Goal: Information Seeking & Learning: Learn about a topic

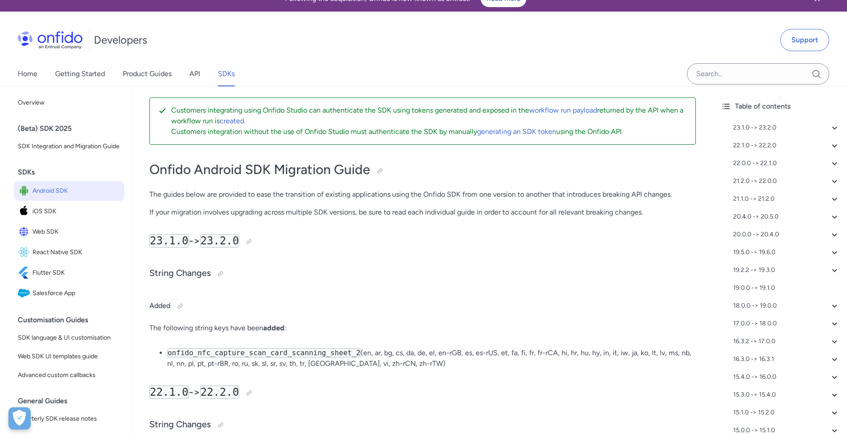
scroll to position [16, 0]
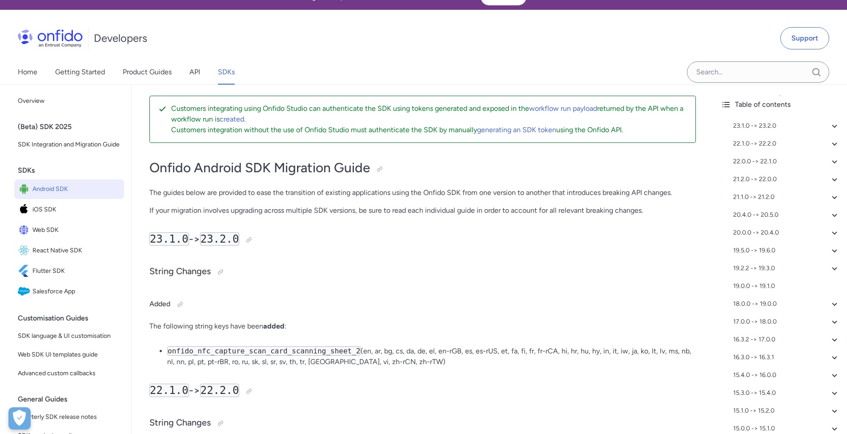
drag, startPoint x: 58, startPoint y: 216, endPoint x: 450, endPoint y: 12, distance: 441.7
click at [79, 195] on span "Android SDK" at bounding box center [76, 189] width 88 height 12
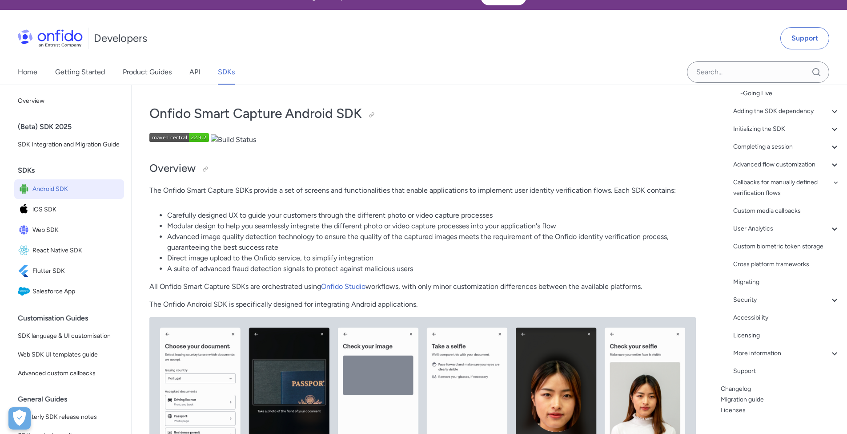
scroll to position [673, 0]
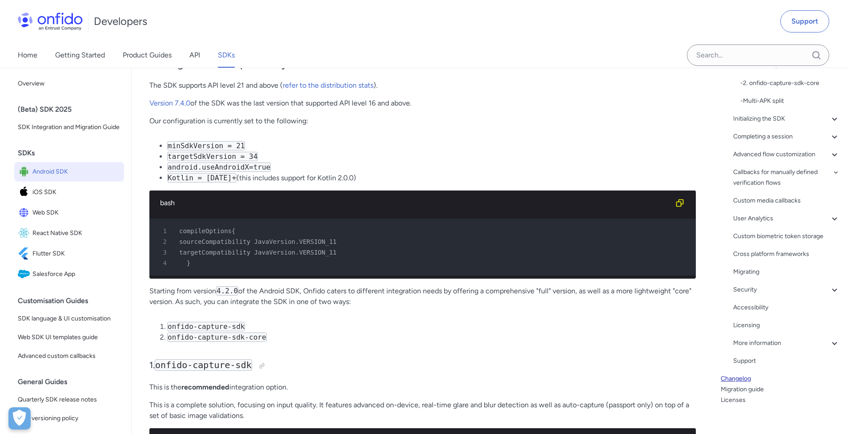
click at [733, 377] on link "Changelog" at bounding box center [780, 378] width 119 height 11
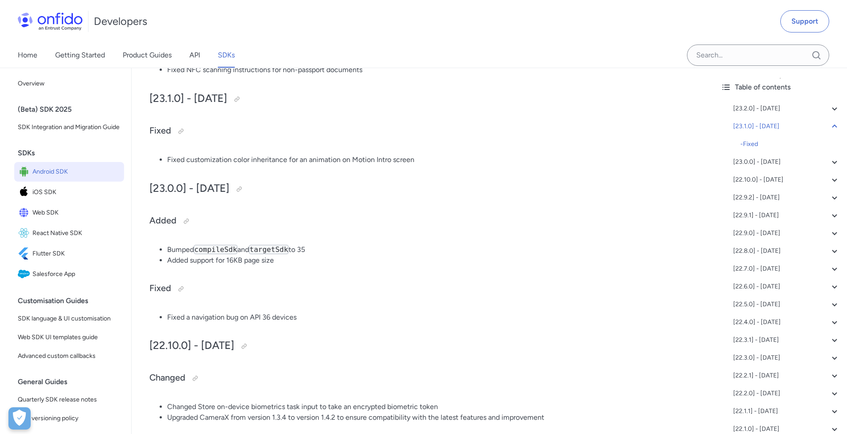
scroll to position [387, 0]
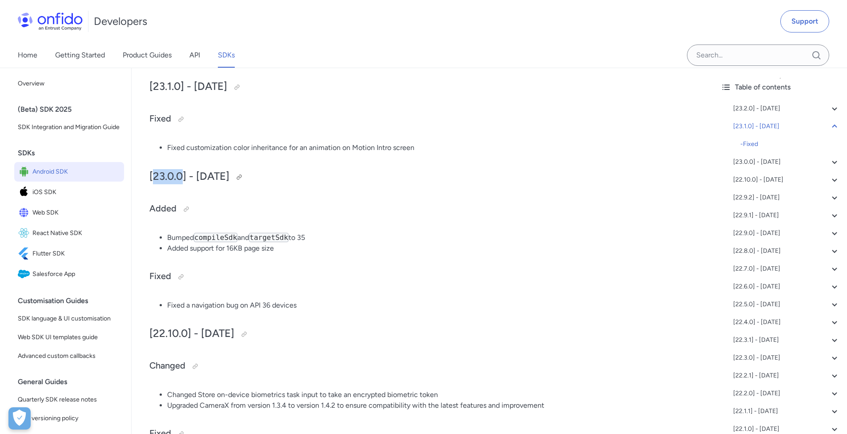
drag, startPoint x: 153, startPoint y: 179, endPoint x: 181, endPoint y: 177, distance: 28.1
click at [181, 177] on h2 "[23.0.0] - [DATE]" at bounding box center [422, 176] width 547 height 15
copy h2 "23.0.0"
click at [289, 249] on li "Added support for 16KB page size" at bounding box center [431, 248] width 529 height 11
drag, startPoint x: 277, startPoint y: 249, endPoint x: 229, endPoint y: 249, distance: 48.0
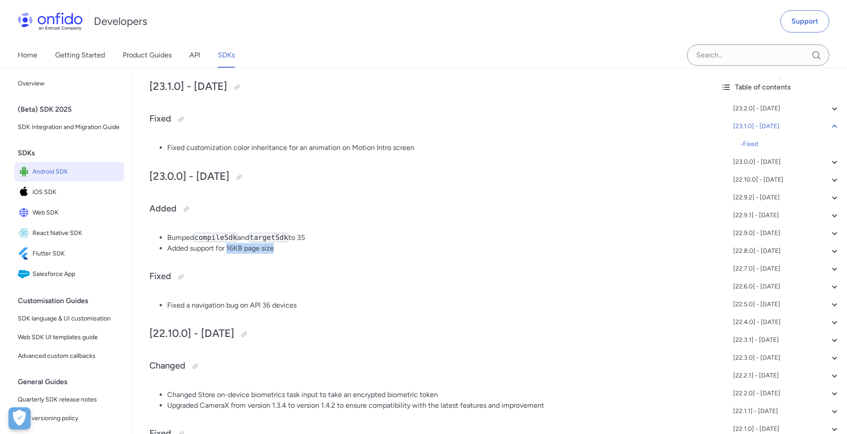
click at [229, 249] on li "Added support for 16KB page size" at bounding box center [431, 248] width 529 height 11
copy li "16KB page size"
click at [607, 172] on h2 "[23.0.0] - [DATE]" at bounding box center [422, 176] width 547 height 15
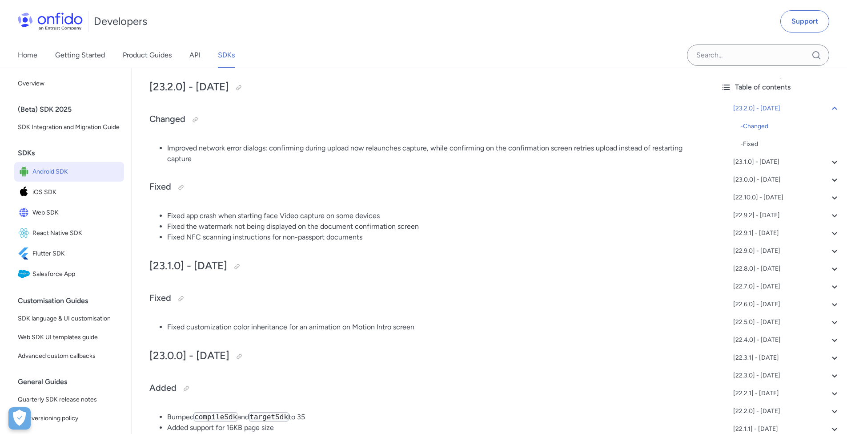
scroll to position [189, 0]
